Goal: Information Seeking & Learning: Learn about a topic

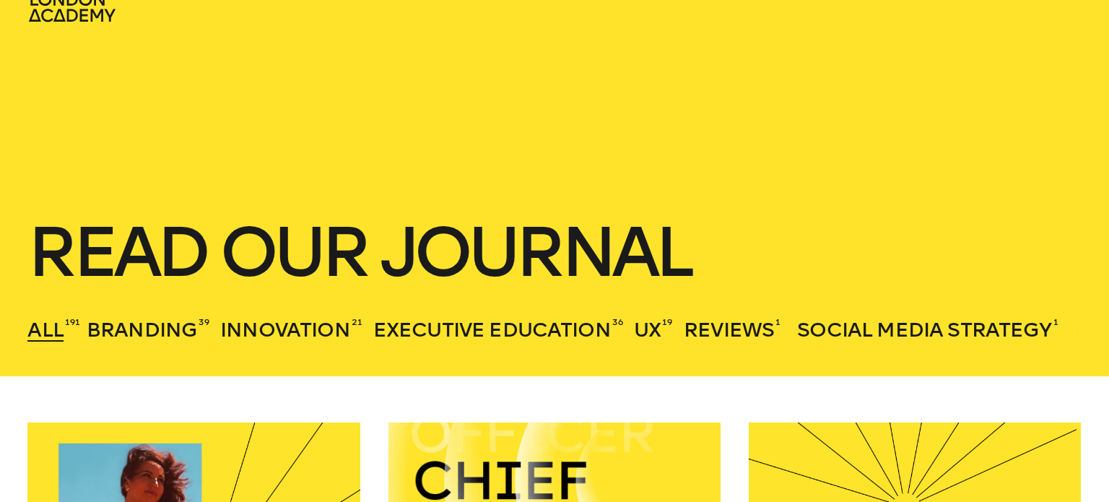
scroll to position [48, 0]
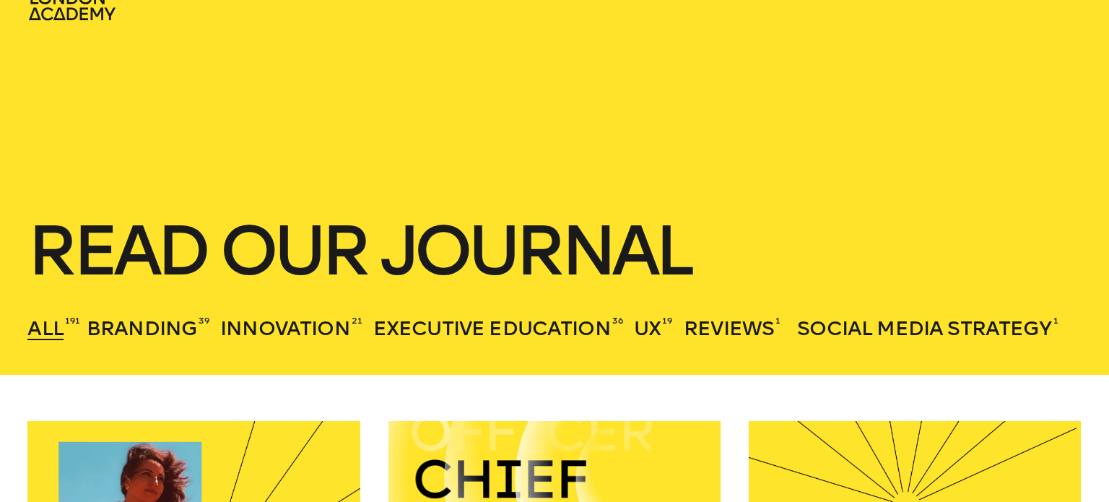
click at [468, 245] on h1 "Read our journal" at bounding box center [553, 251] width 1053 height 64
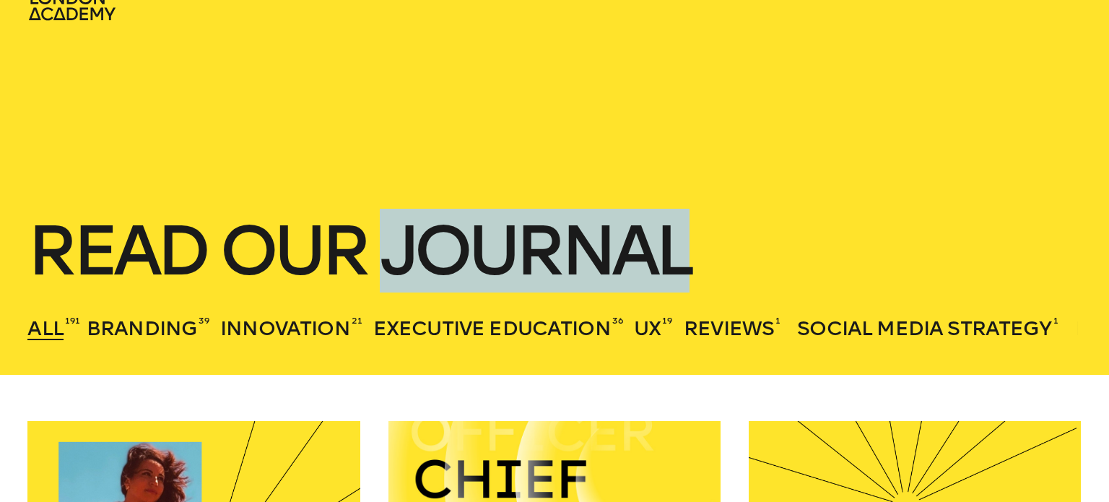
click at [468, 245] on h1 "Read our journal" at bounding box center [553, 251] width 1053 height 64
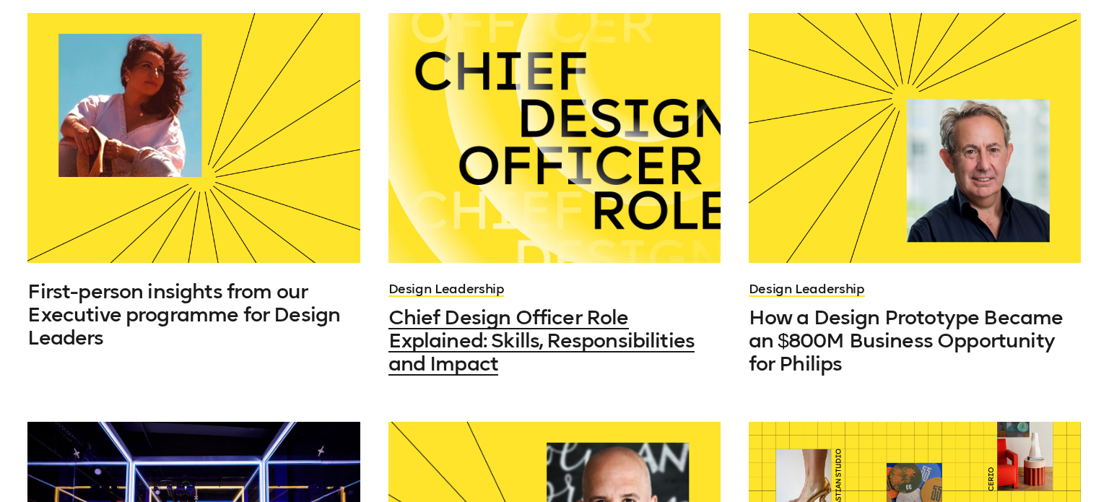
scroll to position [458, 0]
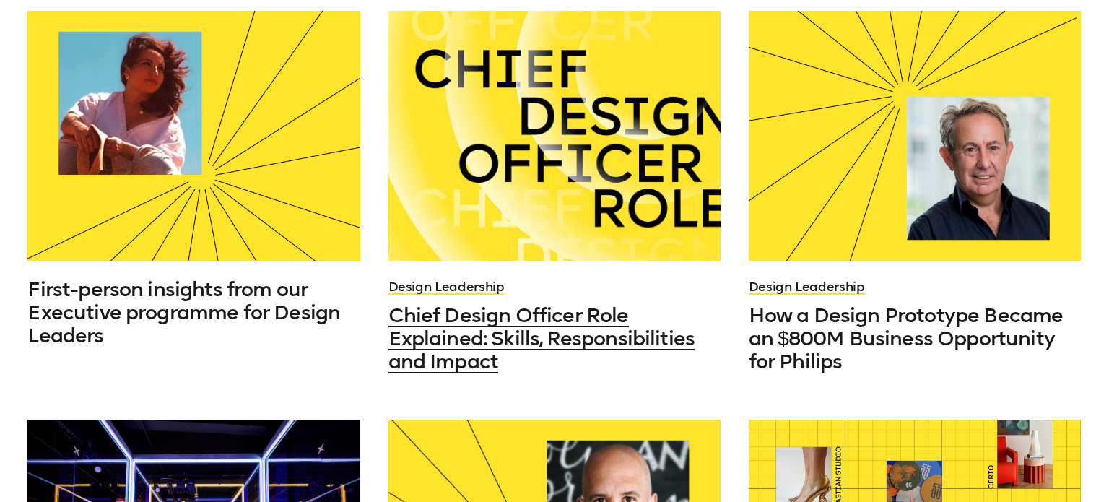
click at [478, 241] on div at bounding box center [554, 136] width 333 height 250
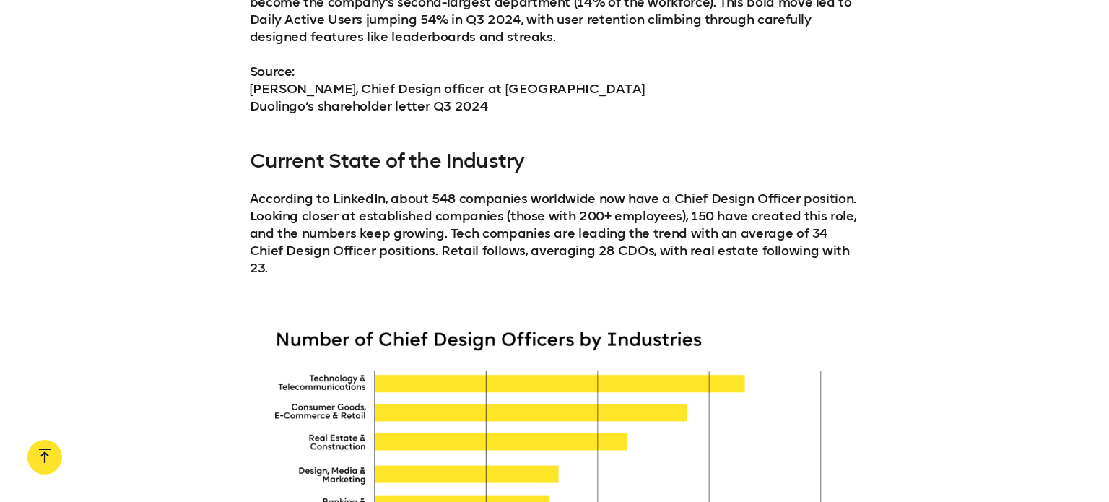
scroll to position [2508, 0]
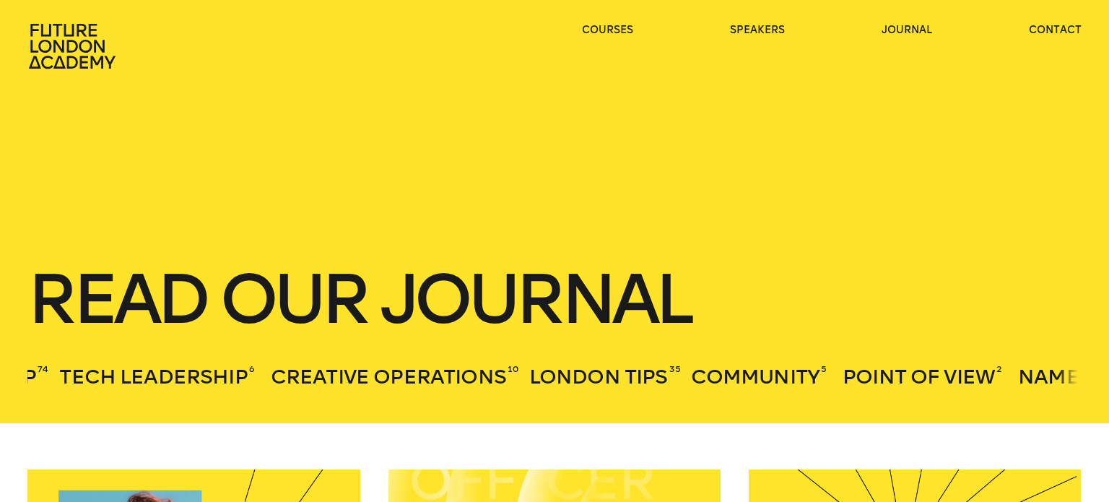
click at [77, 51] on icon at bounding box center [73, 46] width 92 height 46
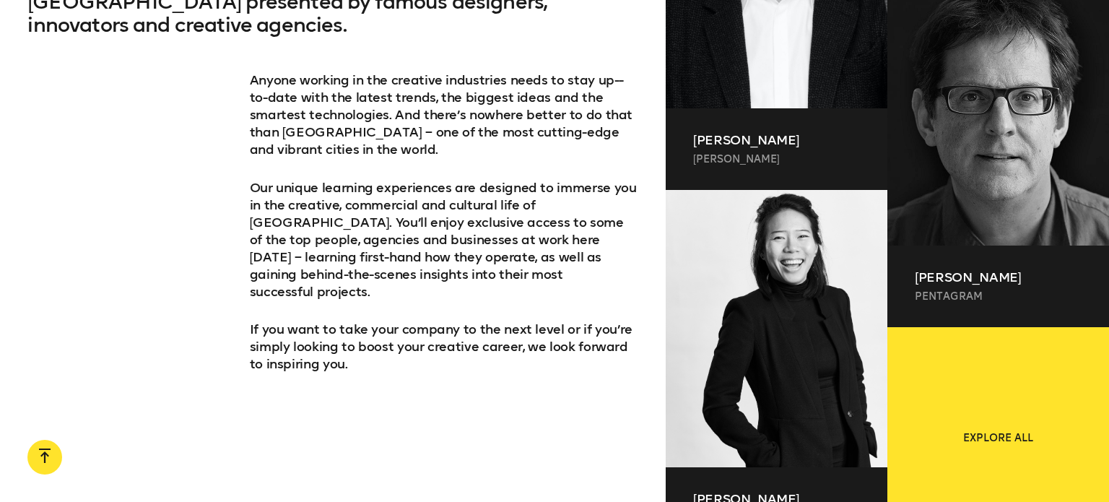
scroll to position [911, 0]
